Goal: Information Seeking & Learning: Learn about a topic

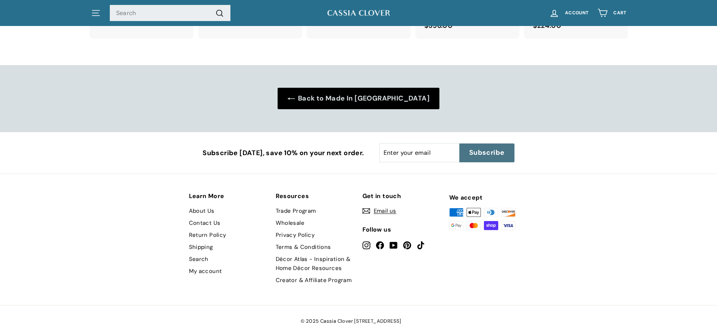
scroll to position [1326, 0]
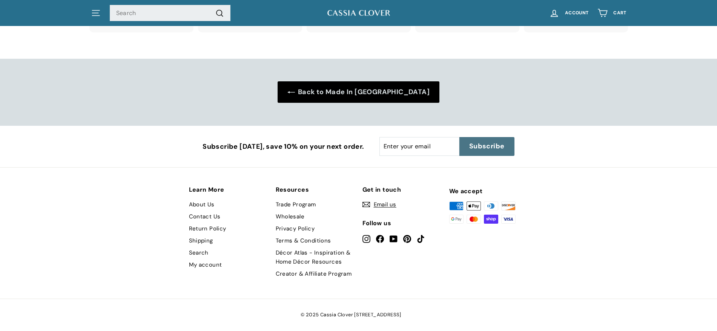
click at [314, 251] on link "Décor Atlas - Inspiration & Home Décor Resources" at bounding box center [315, 257] width 79 height 21
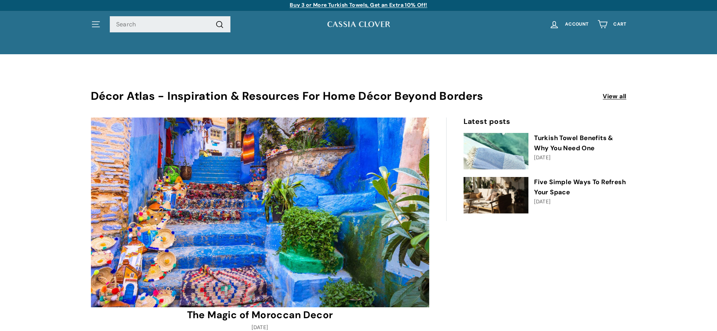
scroll to position [1, 0]
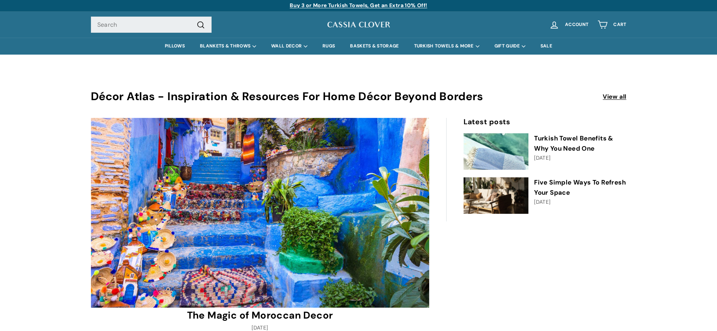
click at [571, 139] on link "Turkish Towel Benefits & Why You Need One" at bounding box center [573, 143] width 79 height 18
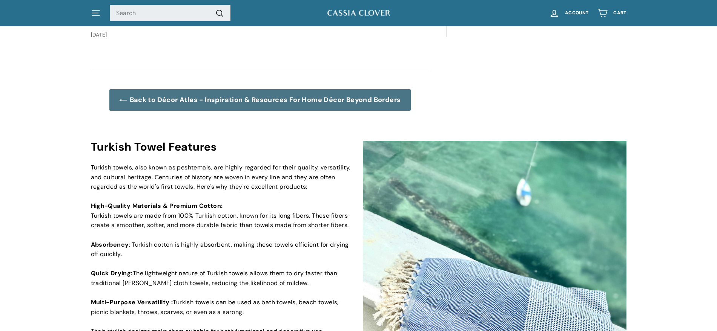
scroll to position [49, 0]
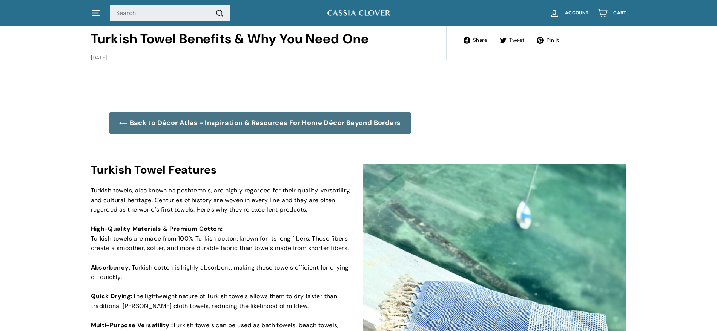
click at [148, 15] on input "Search" at bounding box center [170, 13] width 121 height 17
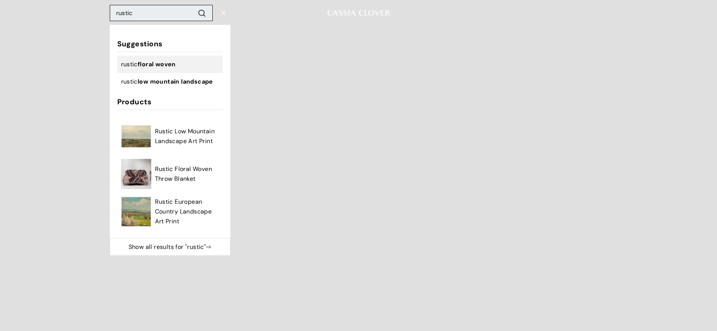
type input "rustic"
click at [152, 62] on span "floral woven" at bounding box center [157, 64] width 38 height 8
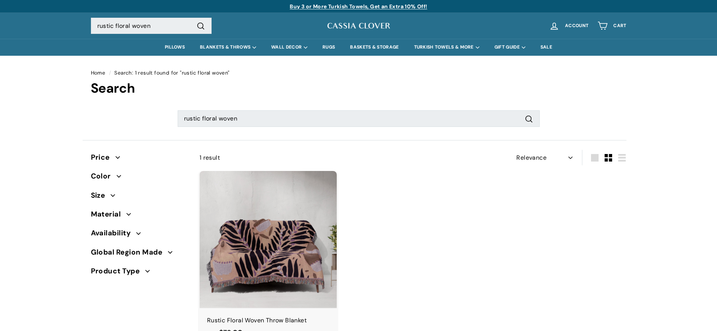
select select "relevance"
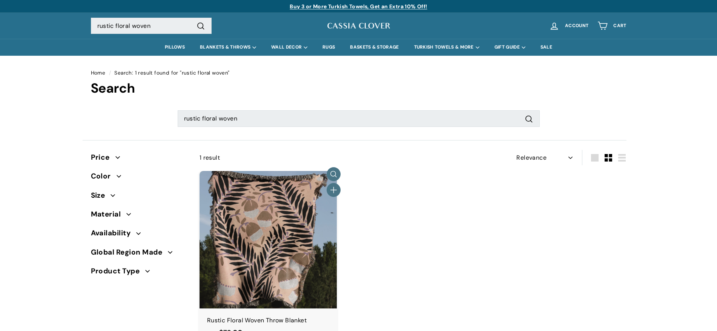
click at [281, 242] on img at bounding box center [267, 239] width 137 height 137
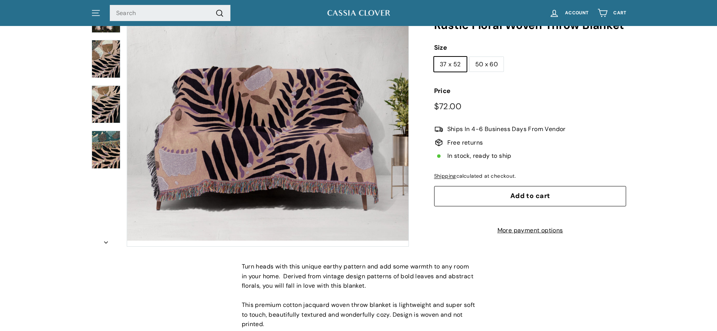
click at [302, 156] on button "Zoom" at bounding box center [267, 105] width 281 height 281
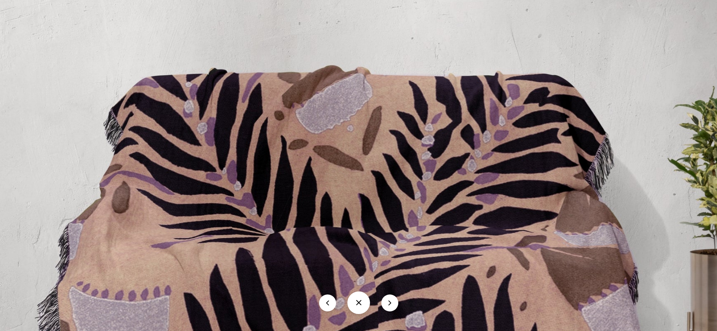
scroll to position [70, 0]
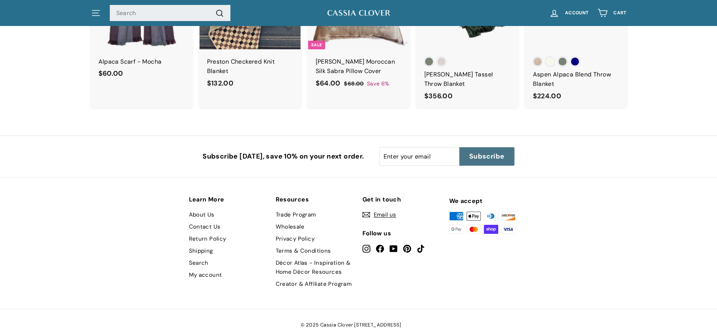
scroll to position [1616, 0]
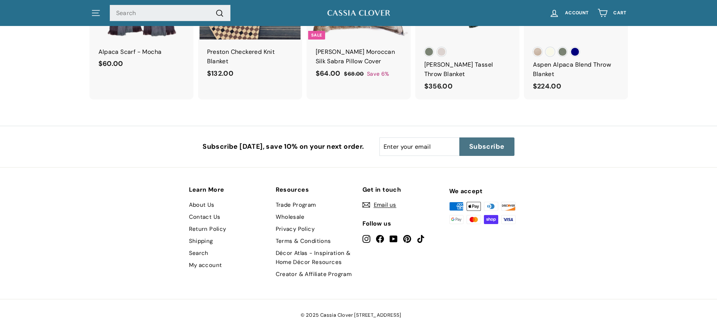
drag, startPoint x: 719, startPoint y: 44, endPoint x: 477, endPoint y: 296, distance: 349.9
click at [210, 215] on link "Contact Us" at bounding box center [205, 217] width 32 height 12
